Goal: Information Seeking & Learning: Check status

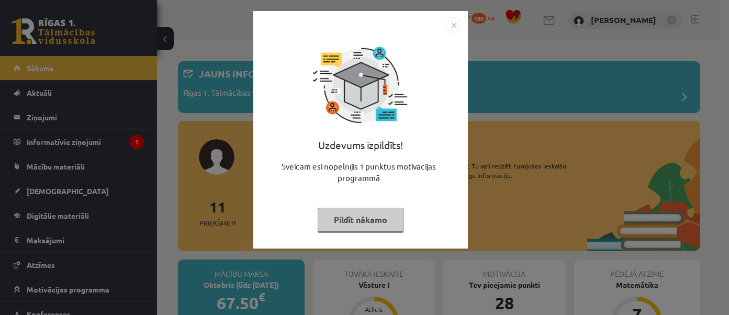
drag, startPoint x: 455, startPoint y: 26, endPoint x: 462, endPoint y: 23, distance: 7.7
click at [455, 26] on img "Close" at bounding box center [454, 25] width 16 height 16
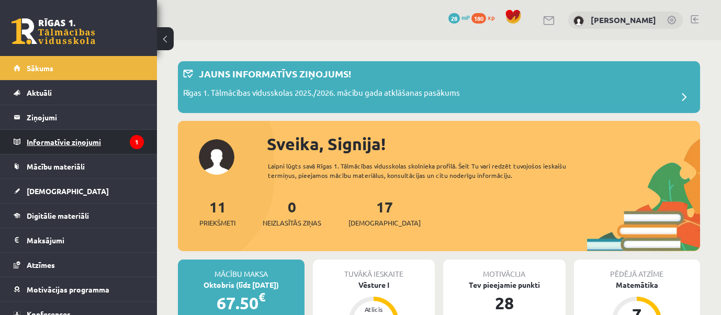
click at [73, 134] on legend "Informatīvie ziņojumi 1" at bounding box center [85, 142] width 117 height 24
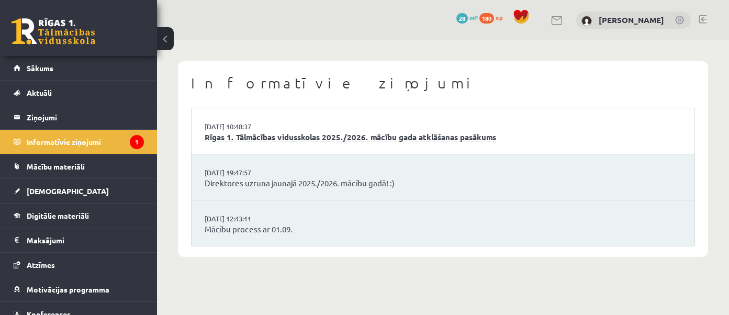
click at [358, 138] on link "Rīgas 1. Tālmācības vidusskolas 2025./2026. mācību gada atklāšanas pasākums" at bounding box center [443, 137] width 477 height 12
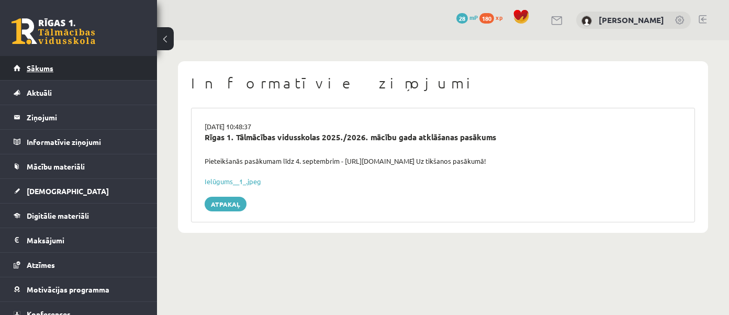
click at [53, 69] on link "Sākums" at bounding box center [79, 68] width 130 height 24
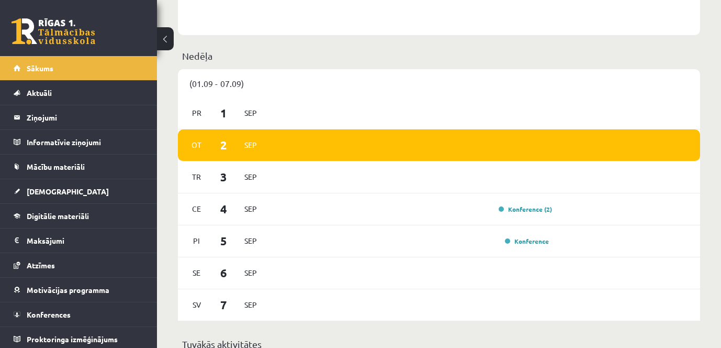
scroll to position [628, 0]
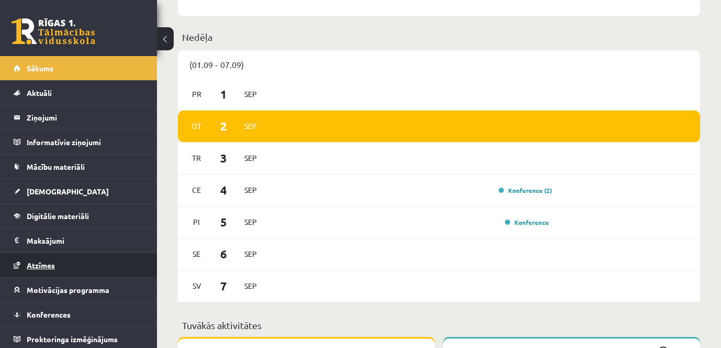
click at [41, 261] on span "Atzīmes" at bounding box center [41, 264] width 28 height 9
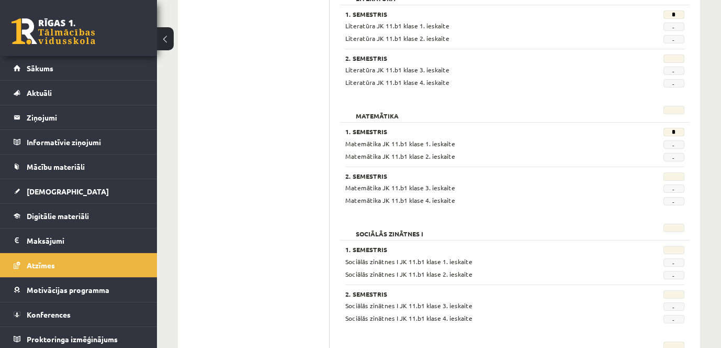
scroll to position [1027, 0]
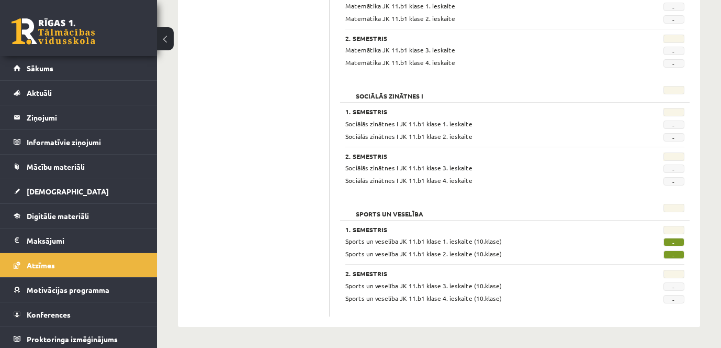
click at [680, 244] on span "-" at bounding box center [674, 242] width 21 height 8
click at [51, 267] on span "Atzīmes" at bounding box center [41, 264] width 28 height 9
click at [43, 67] on span "Sākums" at bounding box center [40, 67] width 27 height 9
